Goal: Task Accomplishment & Management: Manage account settings

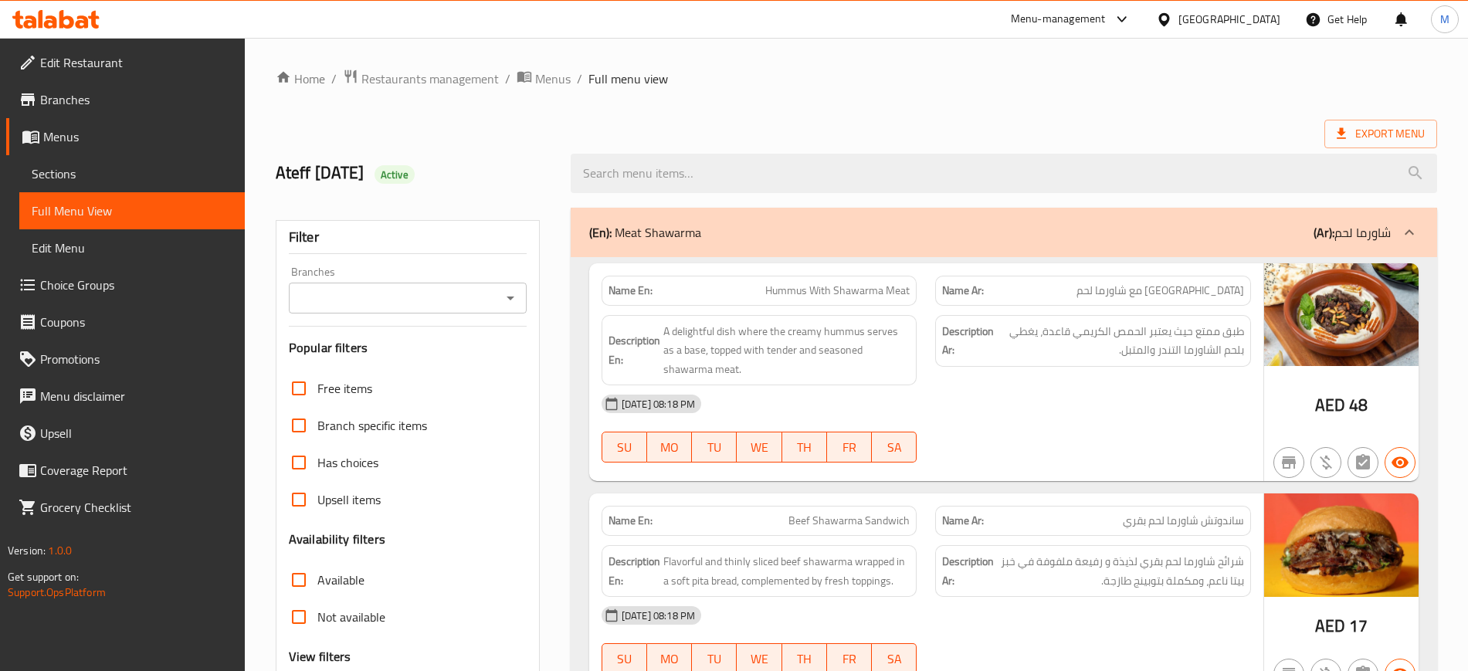
scroll to position [10634, 0]
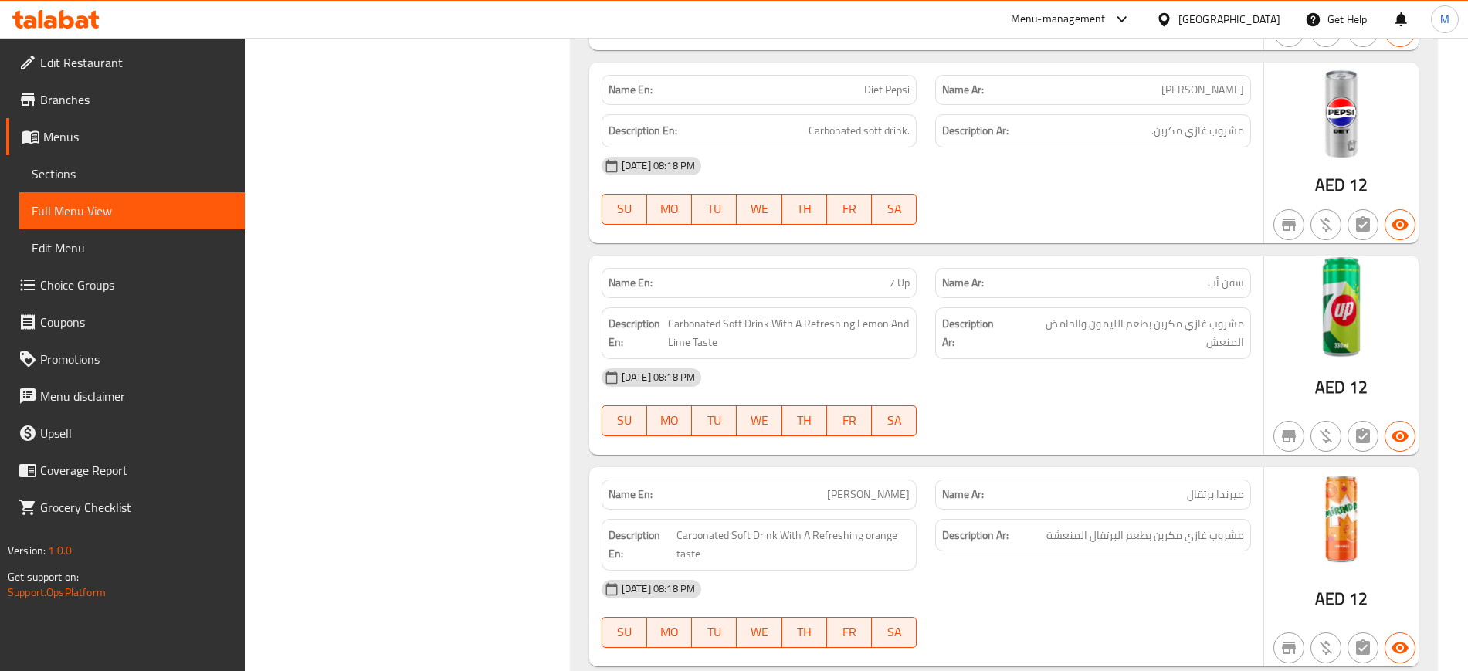
drag, startPoint x: 0, startPoint y: 0, endPoint x: 447, endPoint y: 218, distance: 497.2
click at [173, 145] on span "Menus" at bounding box center [137, 136] width 189 height 19
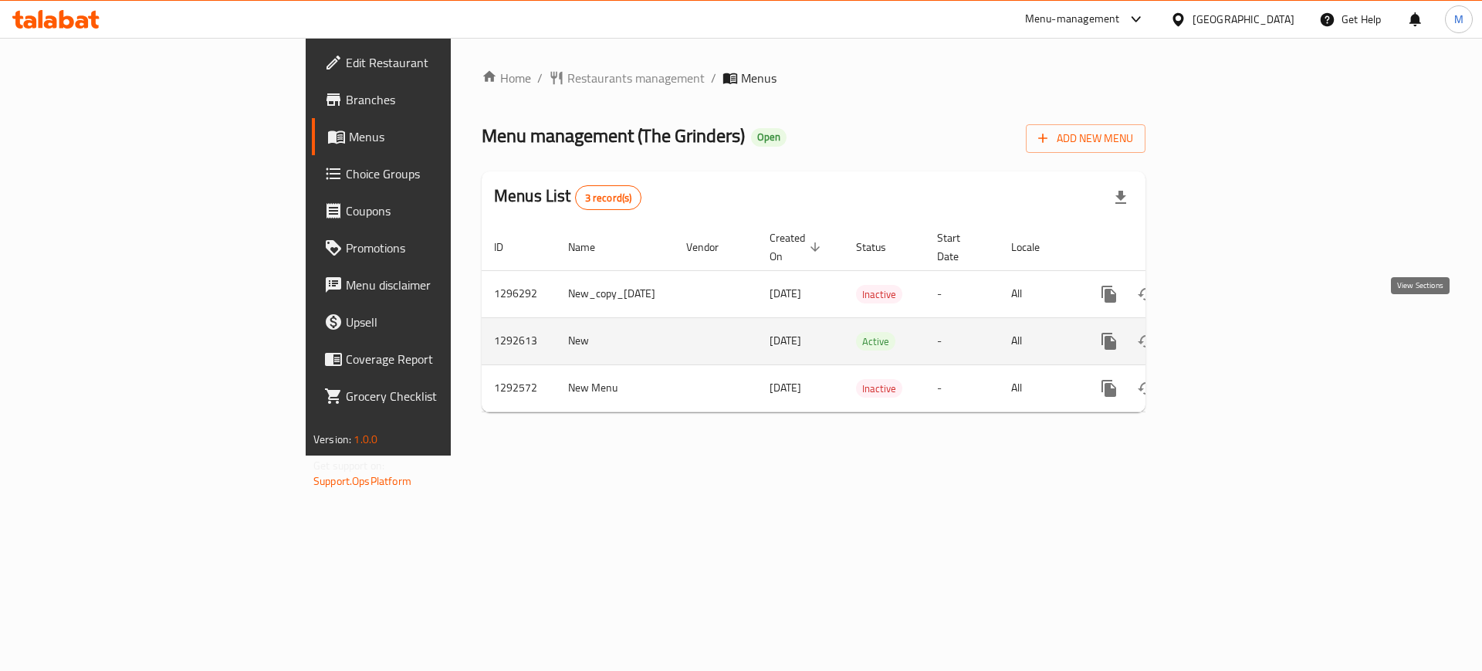
click at [1230, 332] on icon "enhanced table" at bounding box center [1220, 341] width 19 height 19
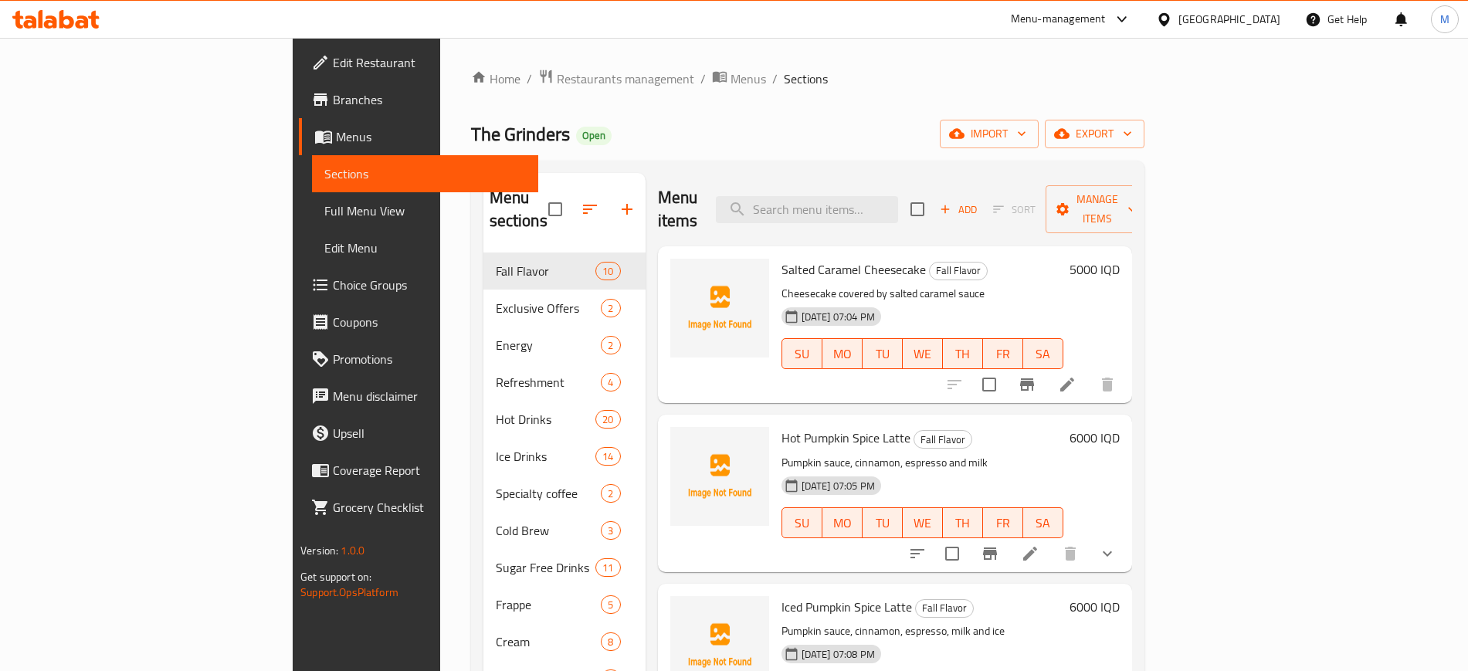
click at [440, 553] on div "Home / Restaurants management / Menus / Sections The Grinders Open import expor…" at bounding box center [807, 503] width 735 height 931
click at [1026, 143] on span "import" at bounding box center [989, 133] width 74 height 19
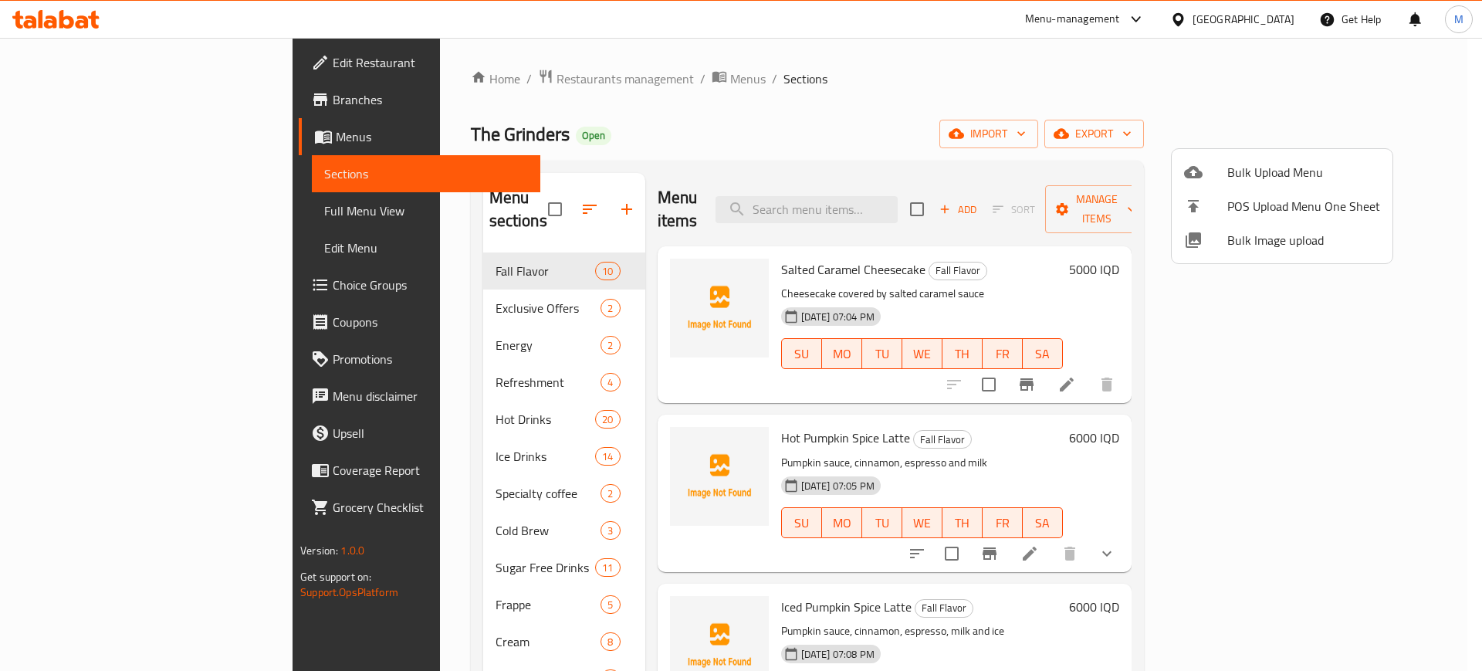
click at [1272, 239] on span "Bulk Image upload" at bounding box center [1303, 240] width 153 height 19
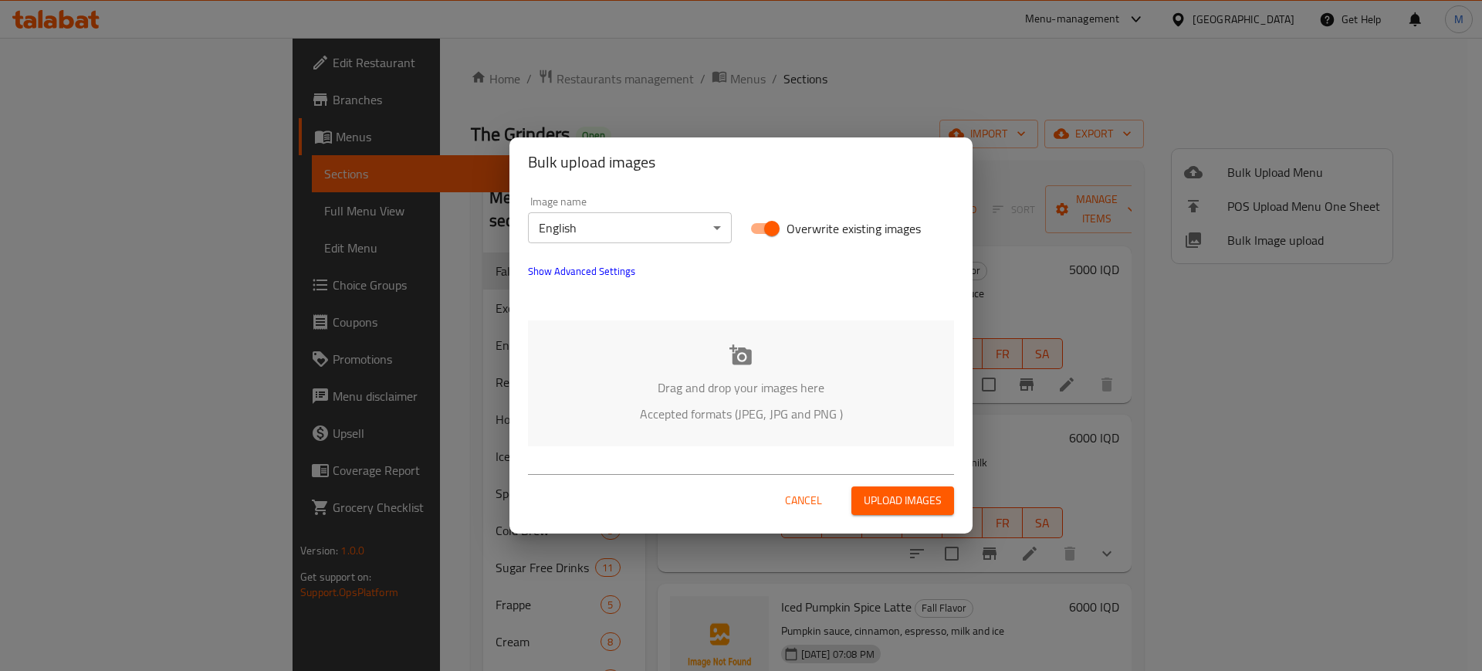
click at [622, 426] on div "Drag and drop your images here Accepted formats (JPEG, JPG and PNG )" at bounding box center [741, 383] width 426 height 126
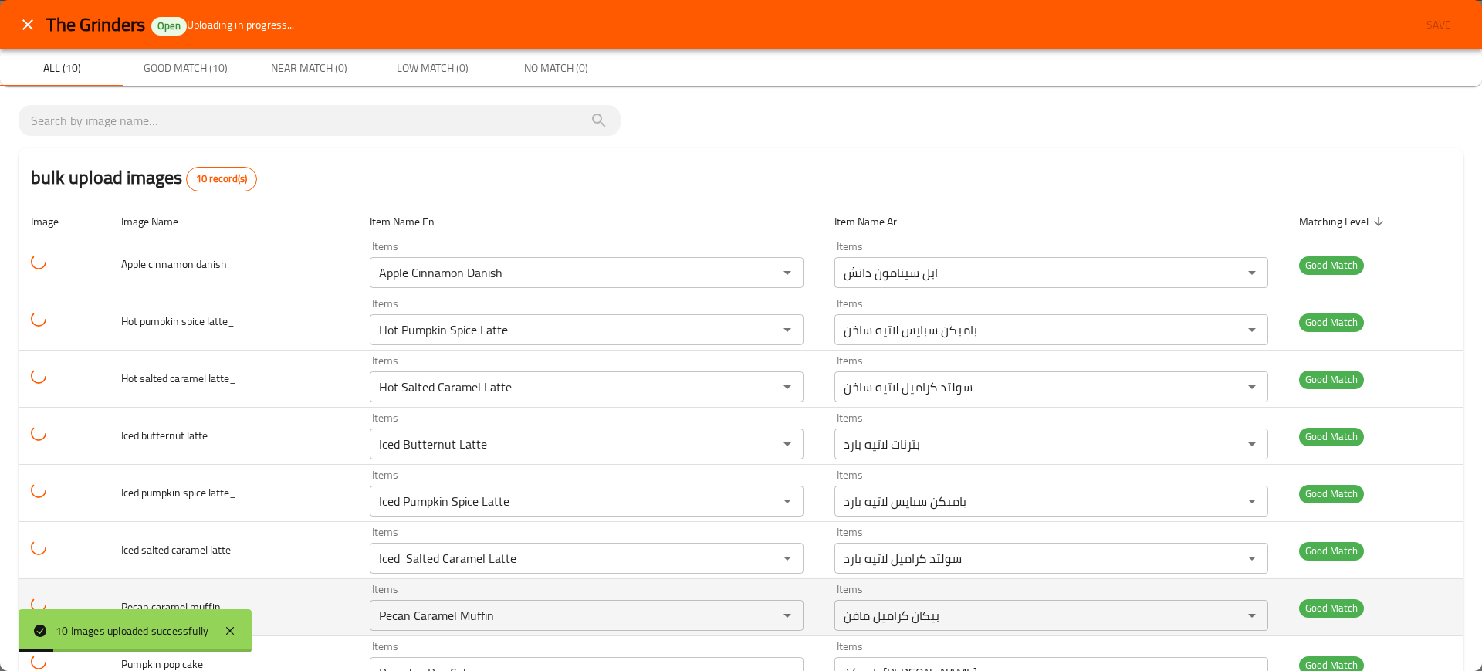
scroll to position [168, 0]
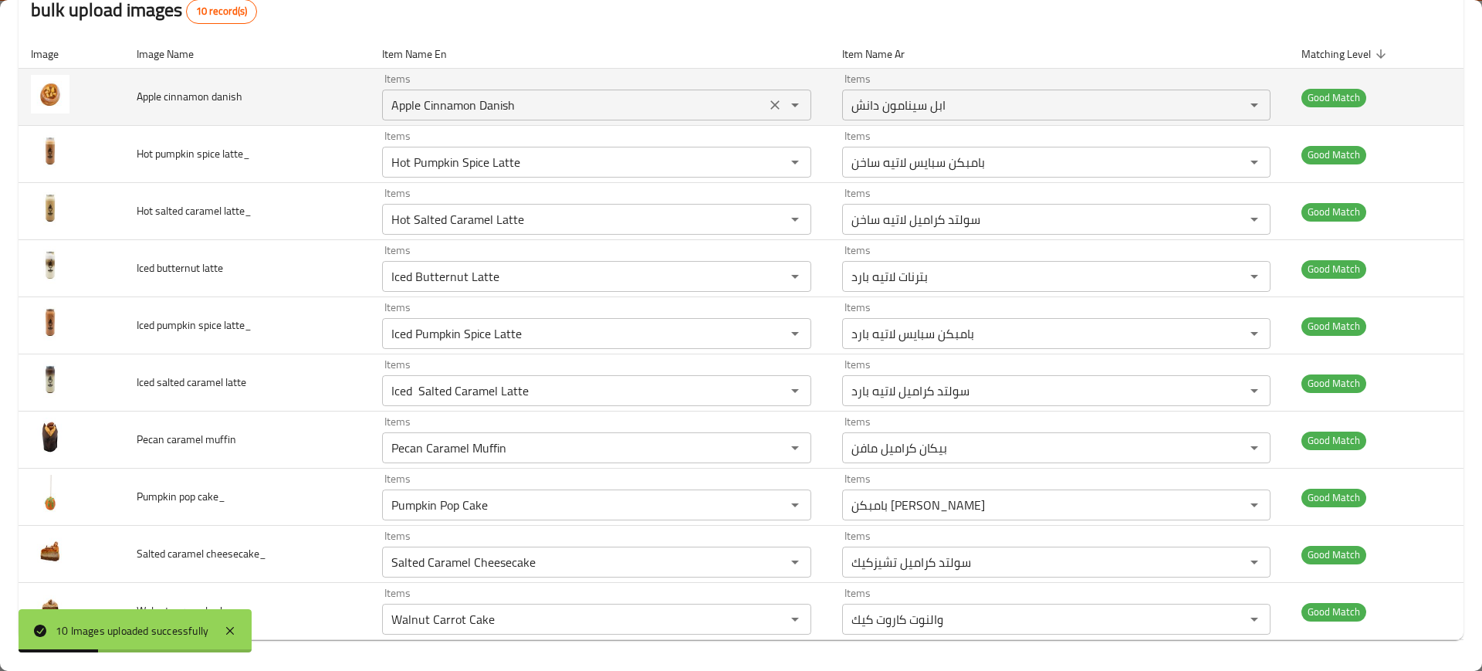
click at [502, 96] on danish "Apple Cinnamon Danish" at bounding box center [574, 105] width 374 height 22
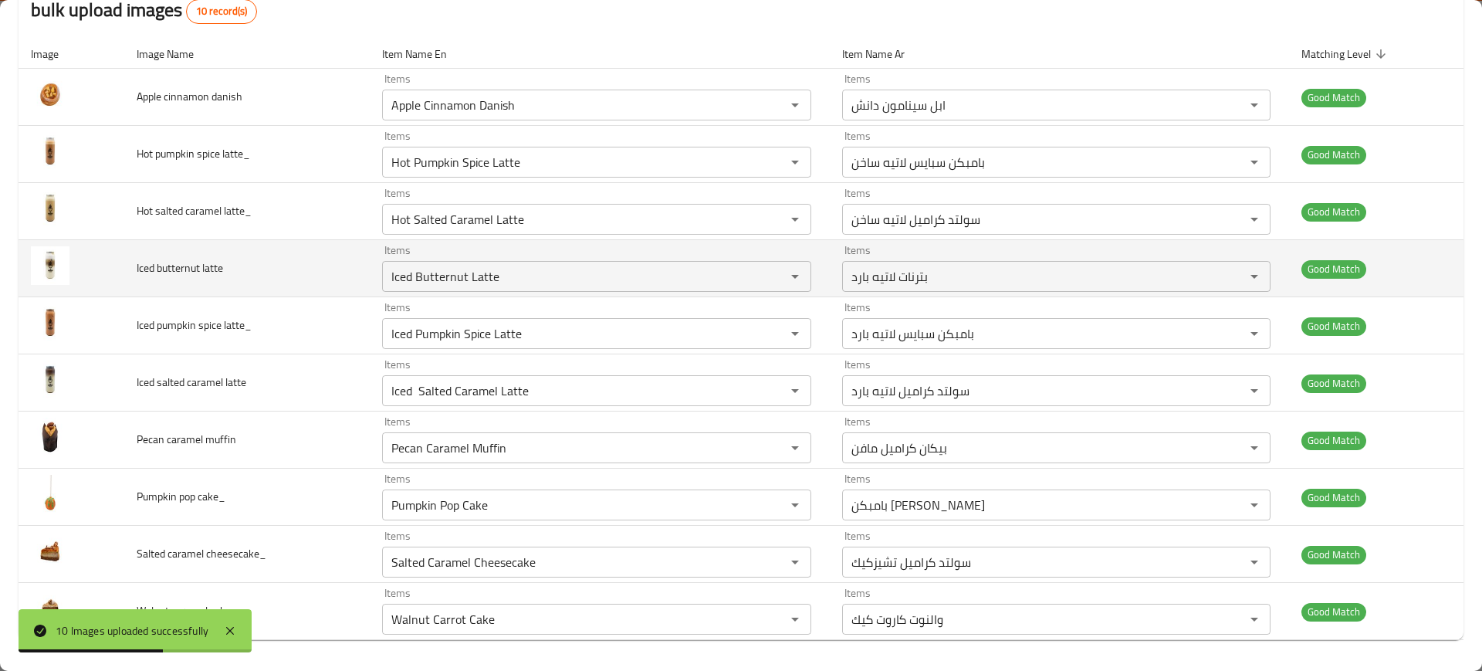
click at [271, 289] on td "Iced butternut latte" at bounding box center [246, 268] width 245 height 57
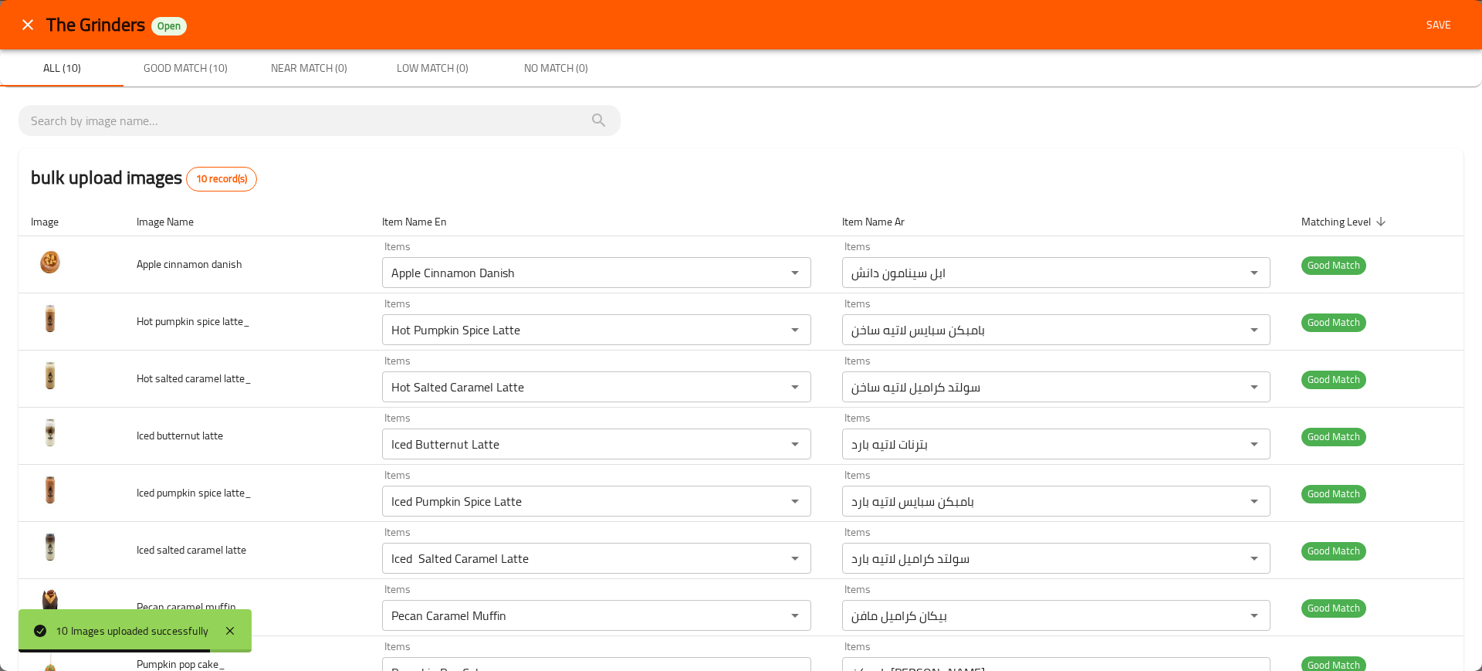
click at [1431, 39] on div "The Grinders Open Save" at bounding box center [741, 24] width 1482 height 49
click at [1431, 29] on span "Save" at bounding box center [1438, 24] width 37 height 19
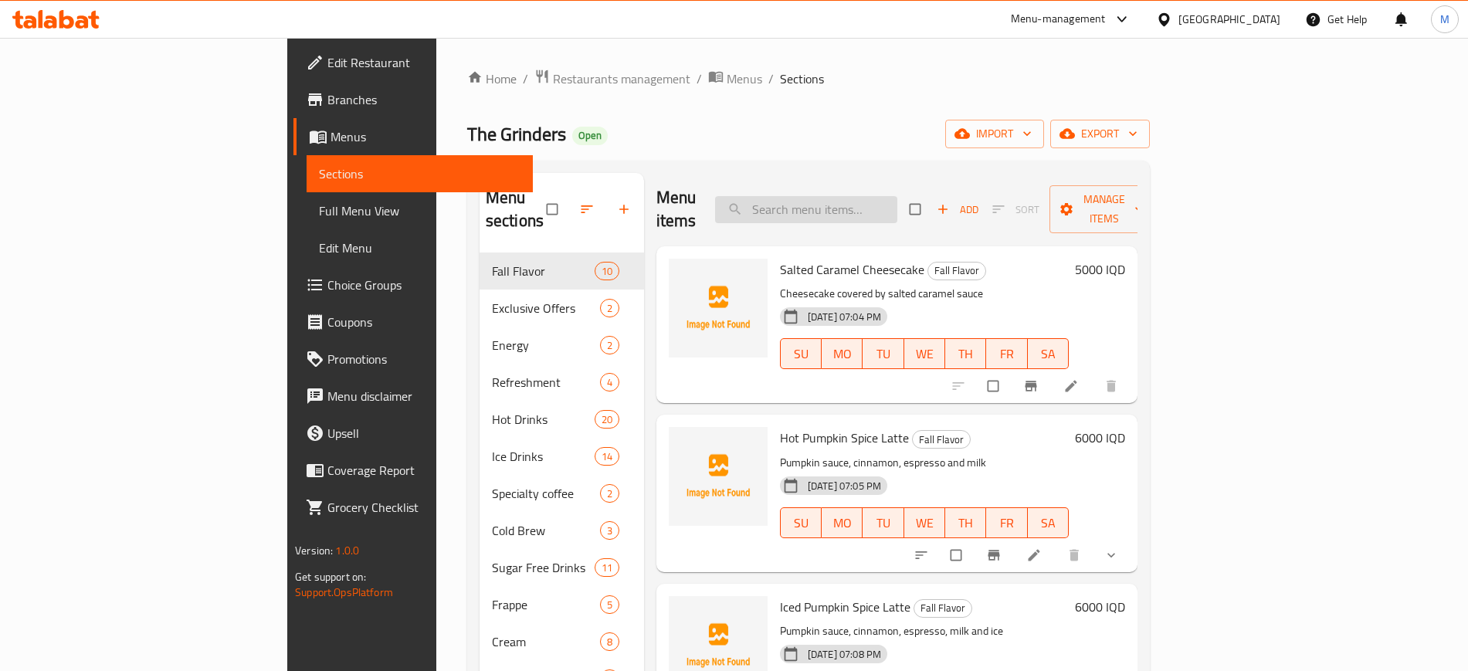
click at [860, 201] on input "search" at bounding box center [806, 209] width 182 height 27
paste input "Apple Cinnamon Danish"
type input "Apple Cinnamon Danish"
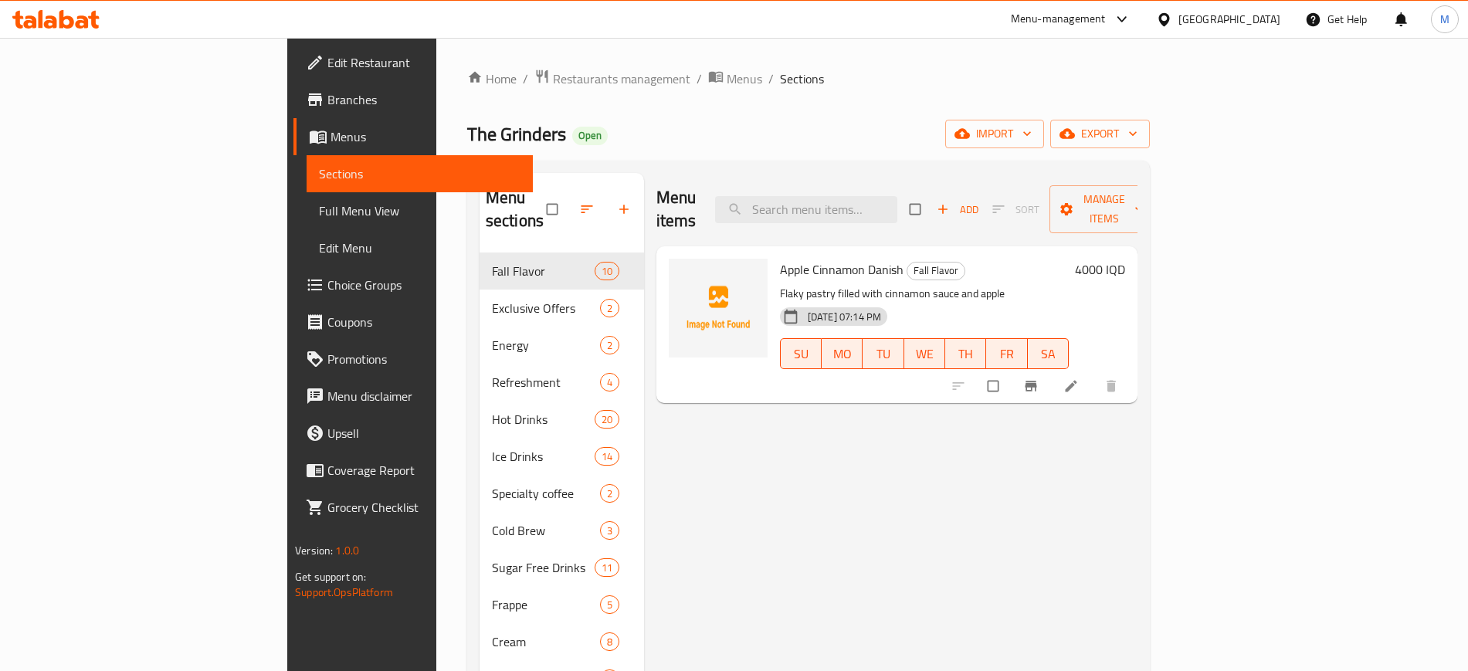
type input "`"
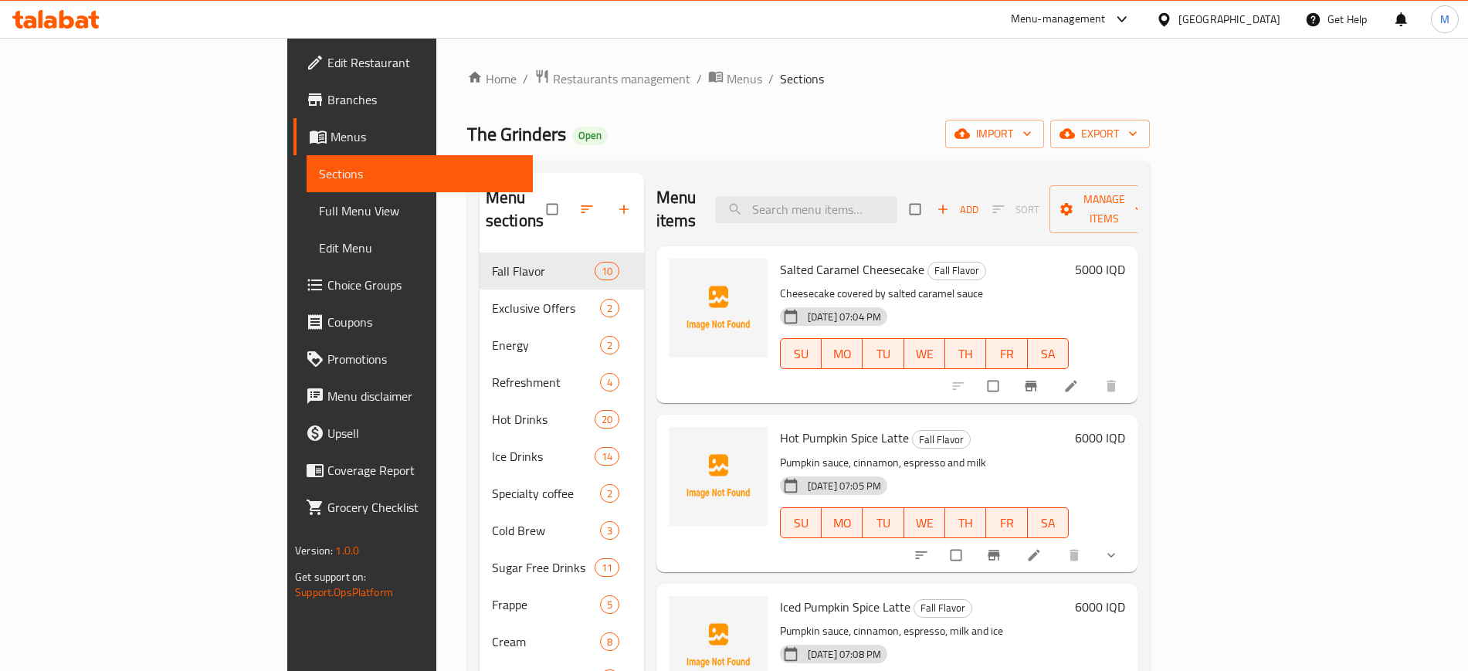
click at [905, 453] on p "Pumpkin sauce, cinnamon, espresso and milk" at bounding box center [924, 462] width 289 height 19
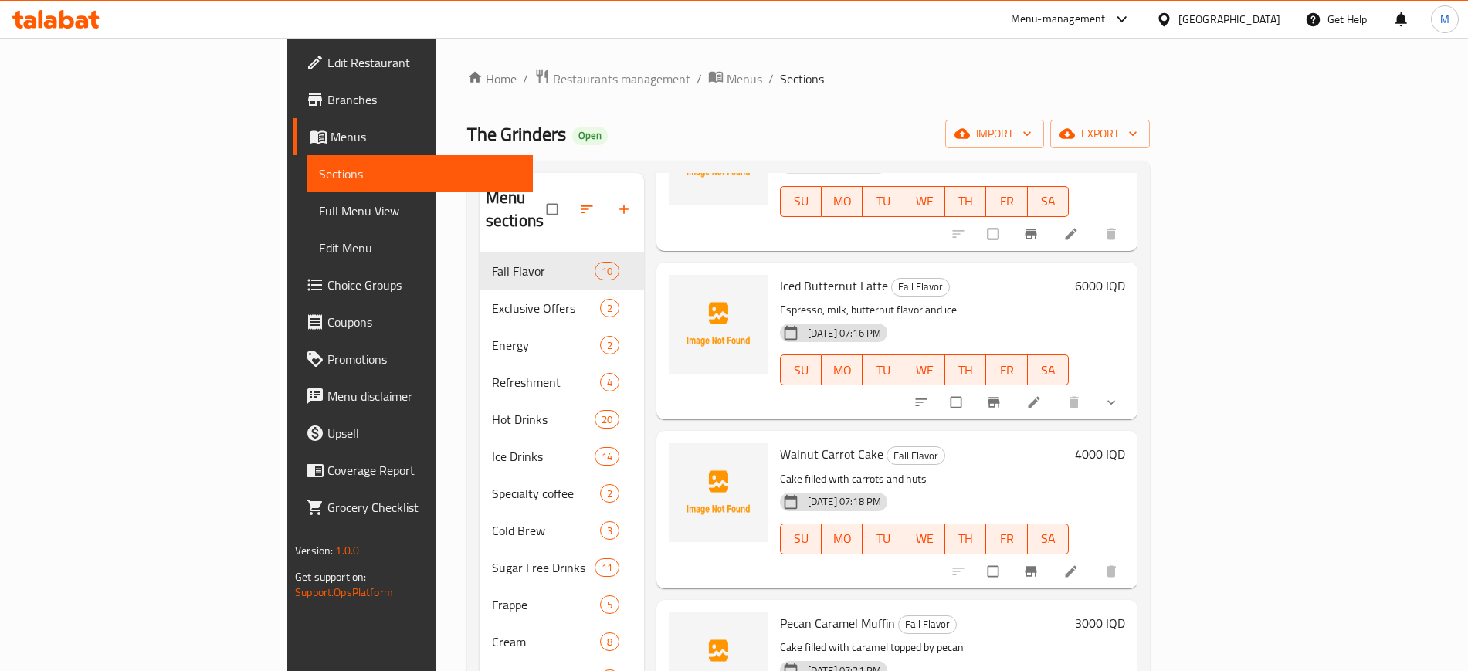
scroll to position [275, 0]
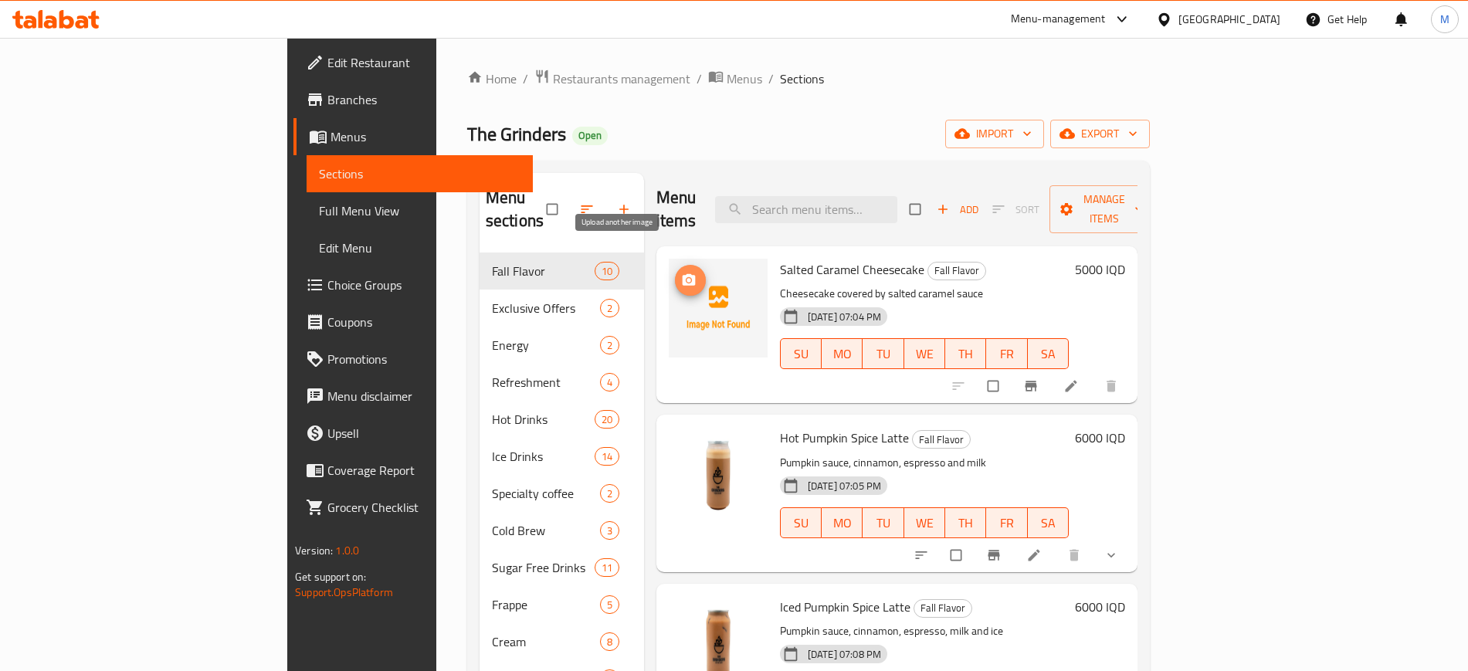
click at [675, 273] on span "upload picture" at bounding box center [690, 280] width 31 height 15
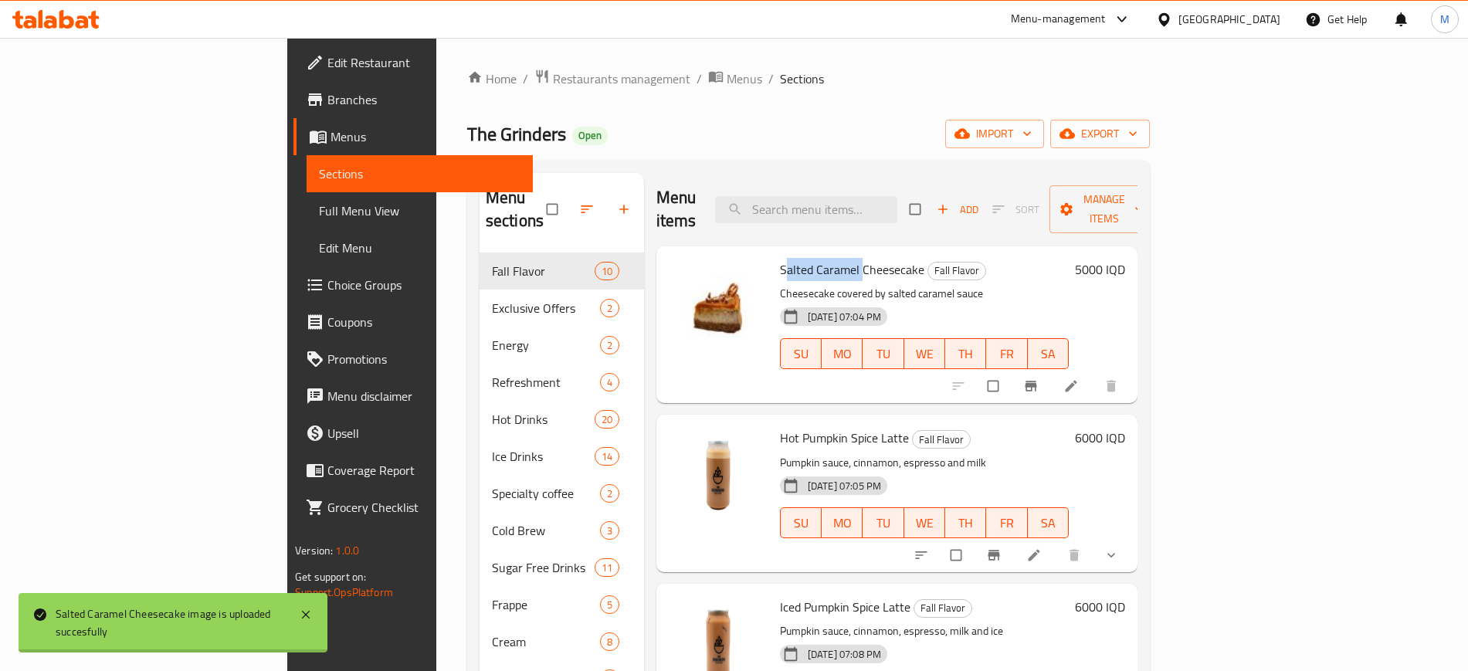
drag, startPoint x: 709, startPoint y: 245, endPoint x: 785, endPoint y: 245, distance: 76.4
click at [785, 258] on span "Salted Caramel Cheesecake" at bounding box center [852, 269] width 144 height 23
copy span "Salted Caramel"
click at [884, 206] on input "search" at bounding box center [806, 209] width 182 height 27
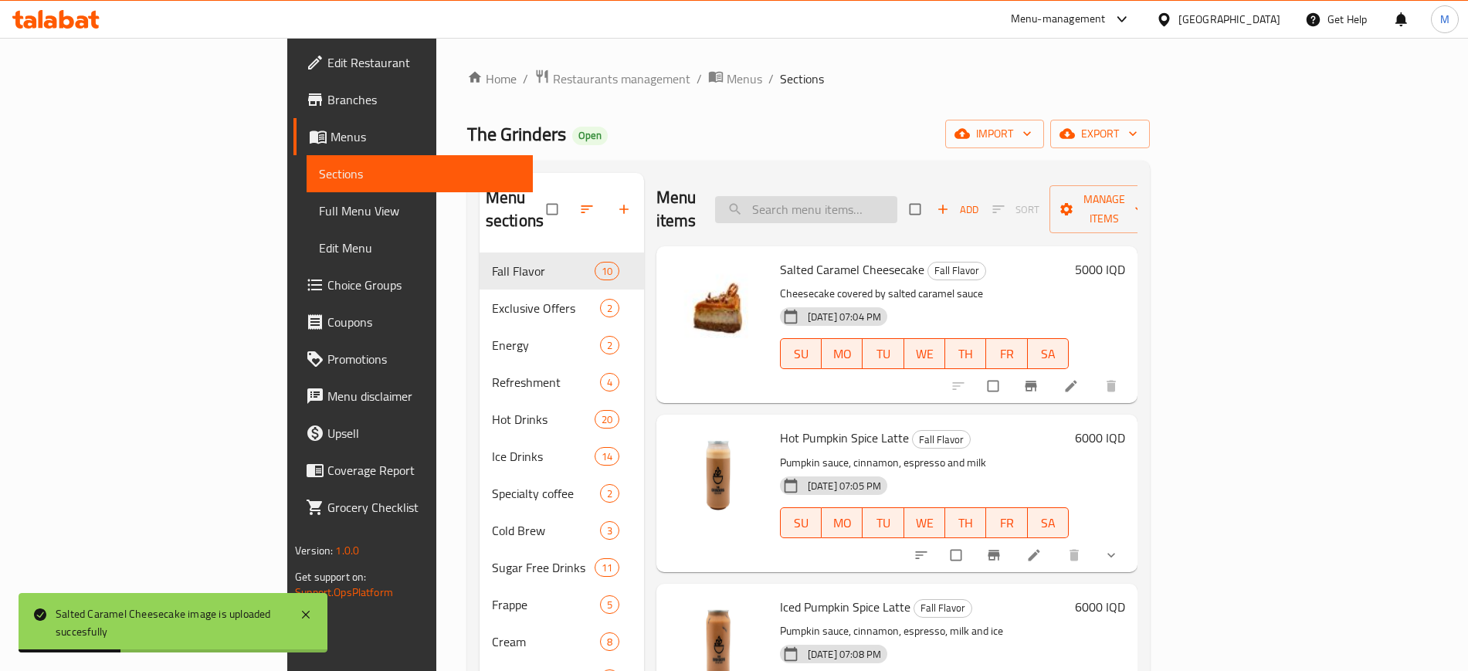
paste input "Salted Caramel"
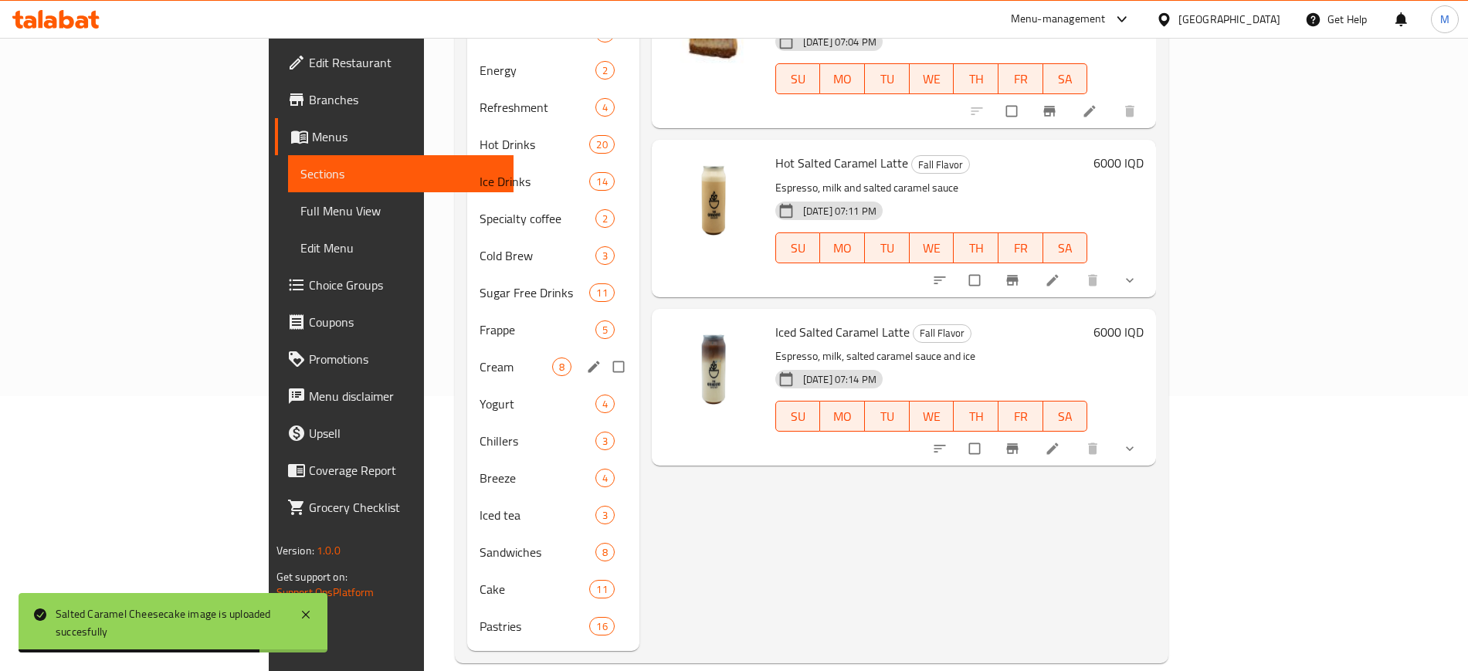
scroll to position [274, 0]
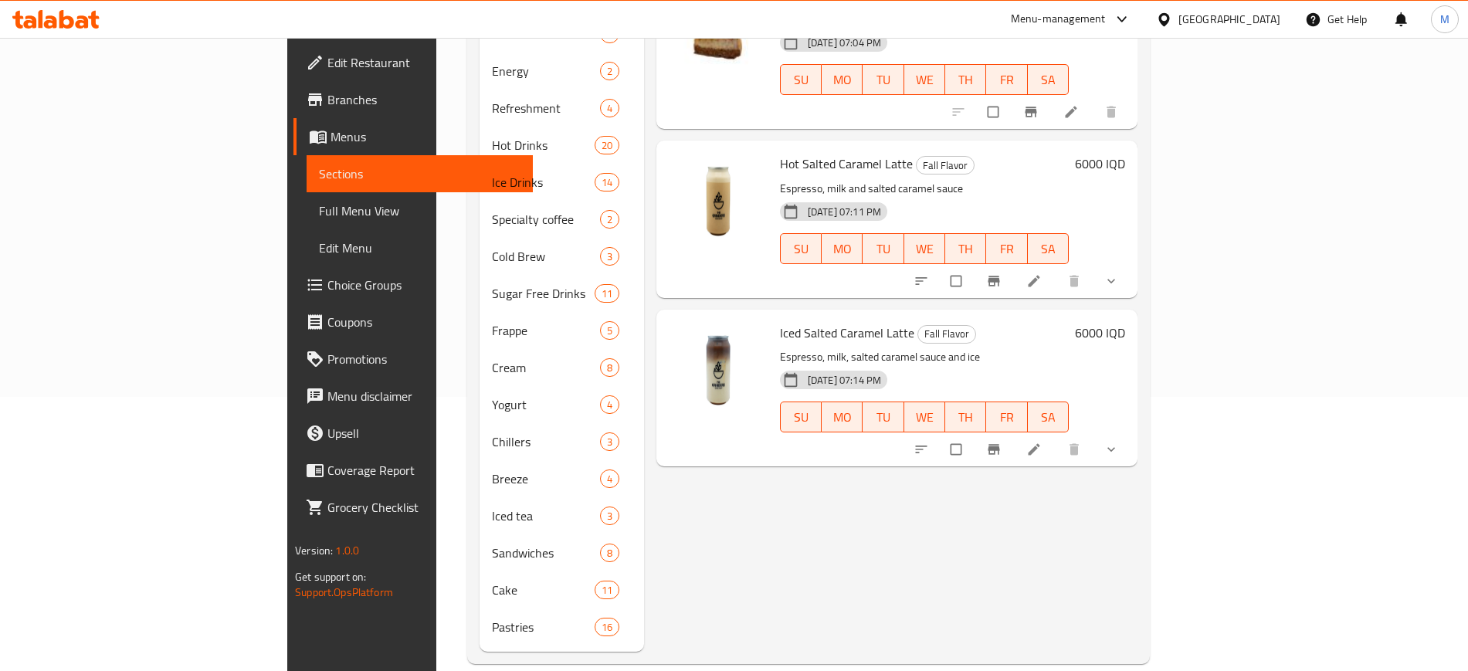
type input "Salted Caramel"
click at [319, 211] on span "Full Menu View" at bounding box center [419, 210] width 201 height 19
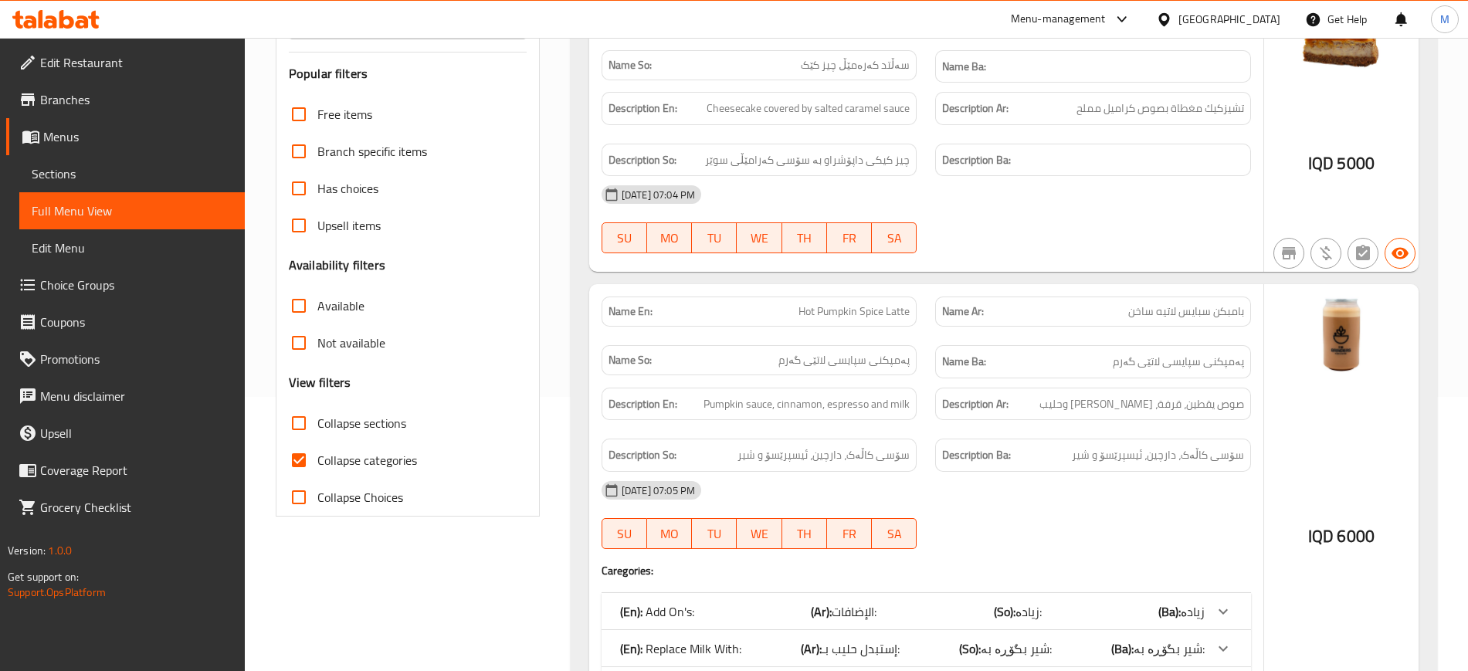
click at [335, 414] on span "Collapse sections" at bounding box center [361, 423] width 89 height 19
click at [317, 411] on input "Collapse sections" at bounding box center [298, 423] width 37 height 37
checkbox input "true"
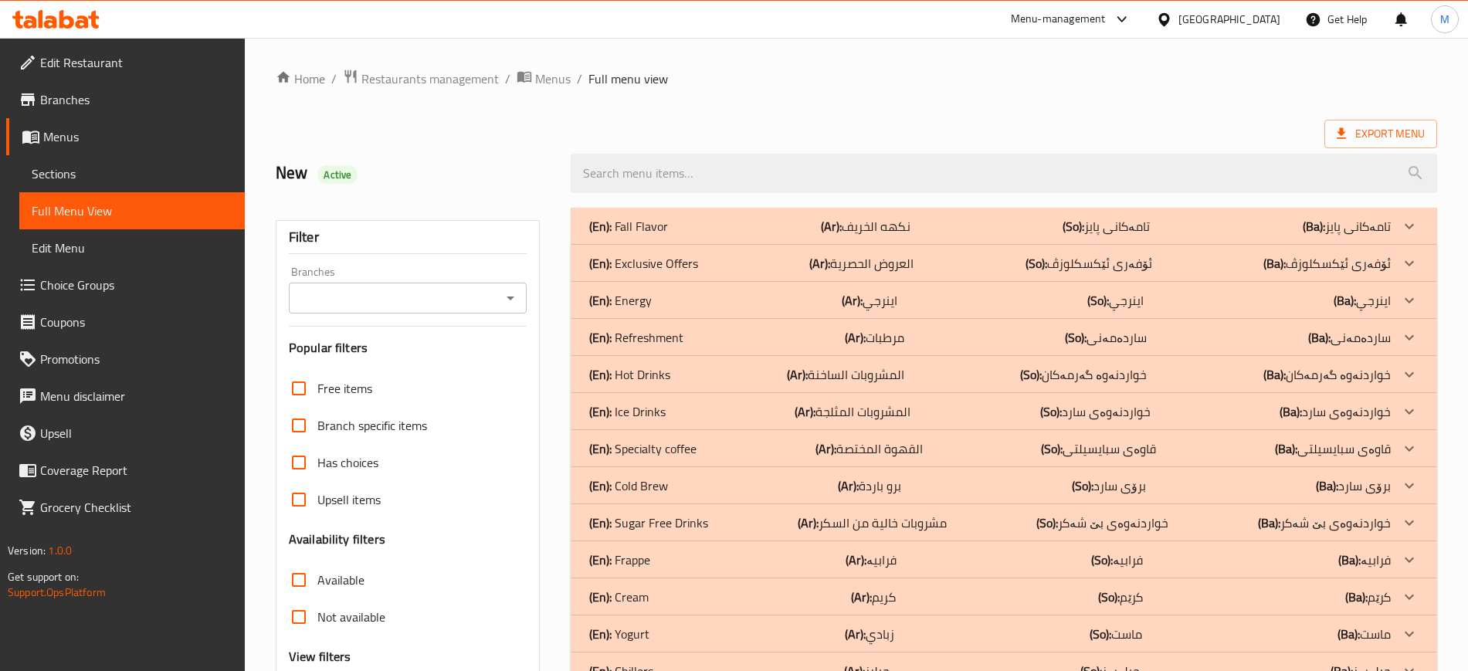
click at [1319, 221] on b "(Ba):" at bounding box center [1313, 226] width 22 height 23
